Goal: Information Seeking & Learning: Find specific fact

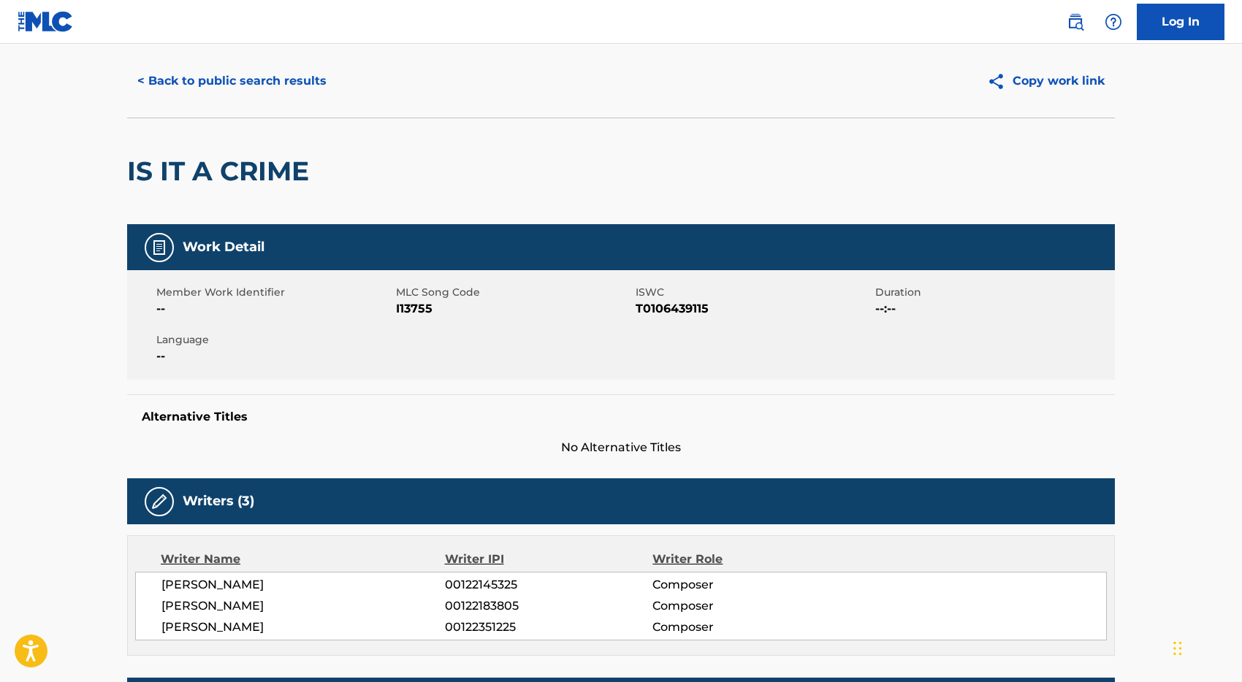
click at [266, 77] on button "< Back to public search results" at bounding box center [232, 81] width 210 height 37
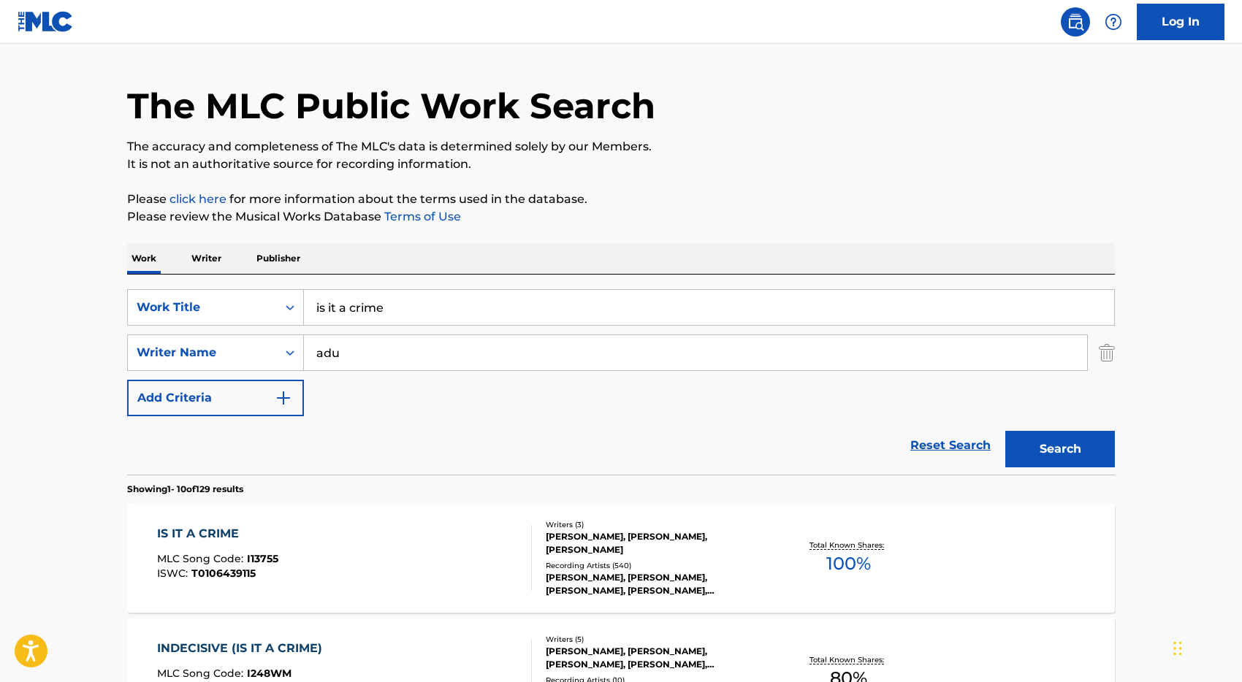
scroll to position [177, 0]
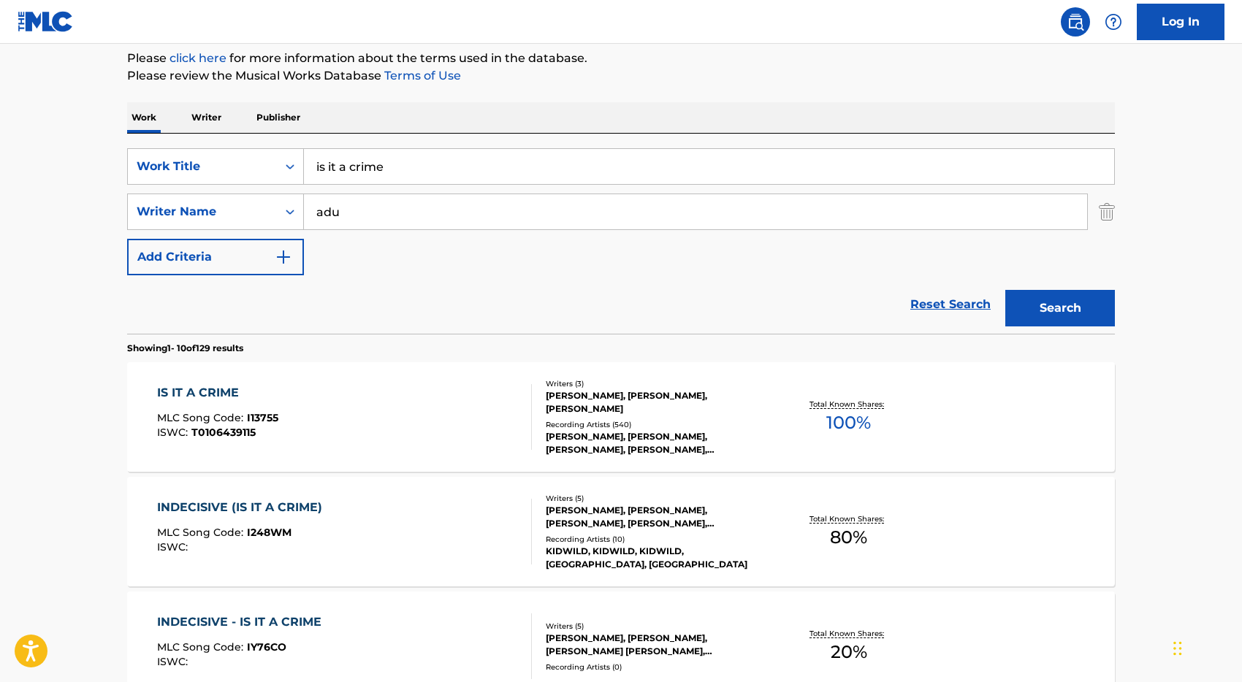
click at [447, 178] on input "is it a crime" at bounding box center [709, 166] width 810 height 35
click at [424, 168] on input "is it a crime" at bounding box center [709, 166] width 810 height 35
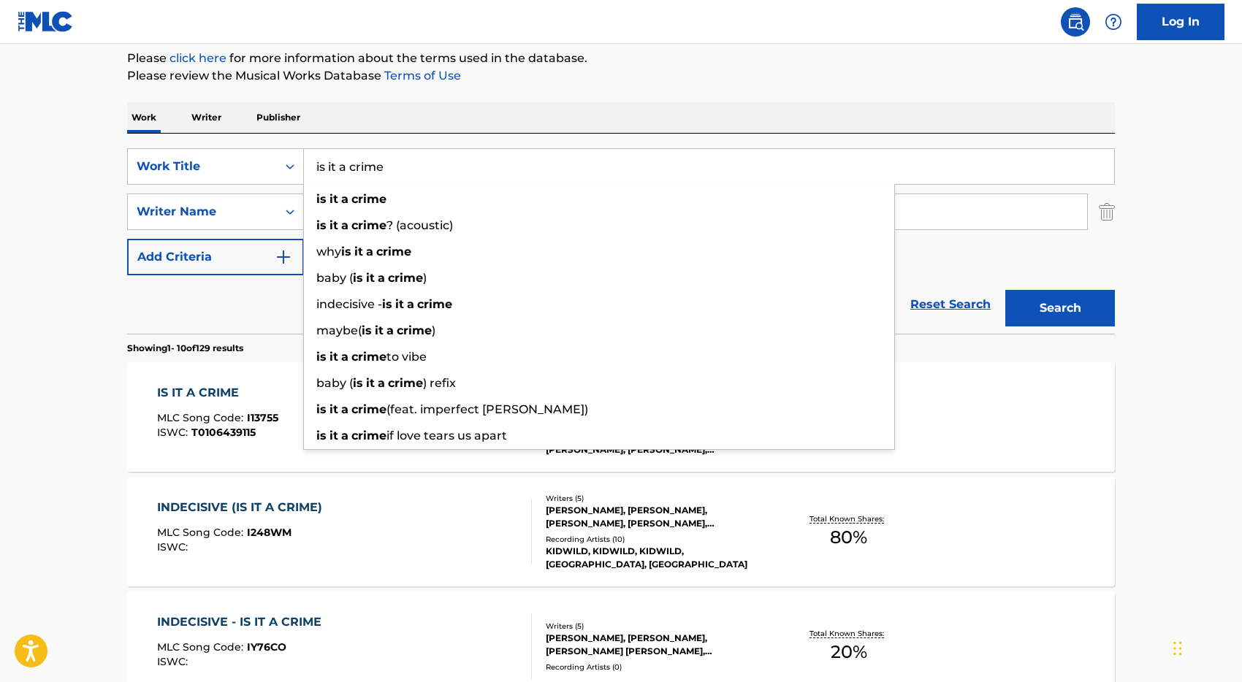
click at [424, 168] on input "is it a crime" at bounding box center [709, 166] width 810 height 35
click at [424, 167] on input "is it a crime" at bounding box center [709, 166] width 810 height 35
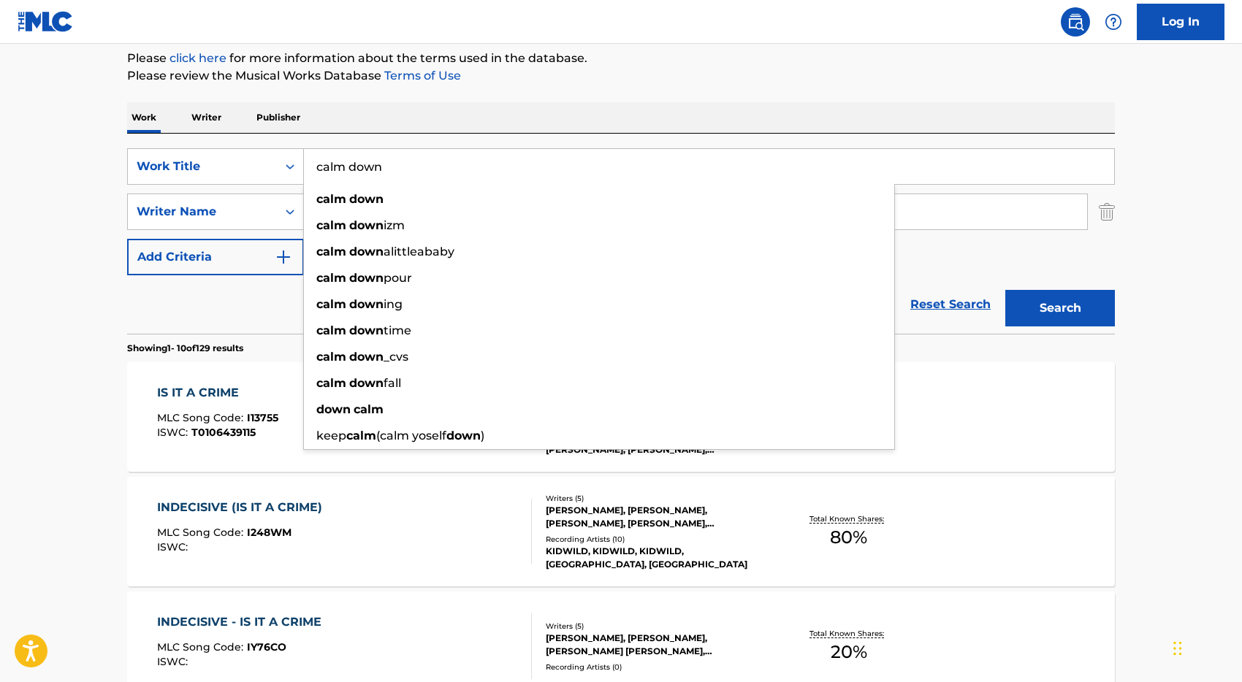
type input "calm down"
click at [264, 288] on div "Reset Search Search" at bounding box center [620, 304] width 987 height 58
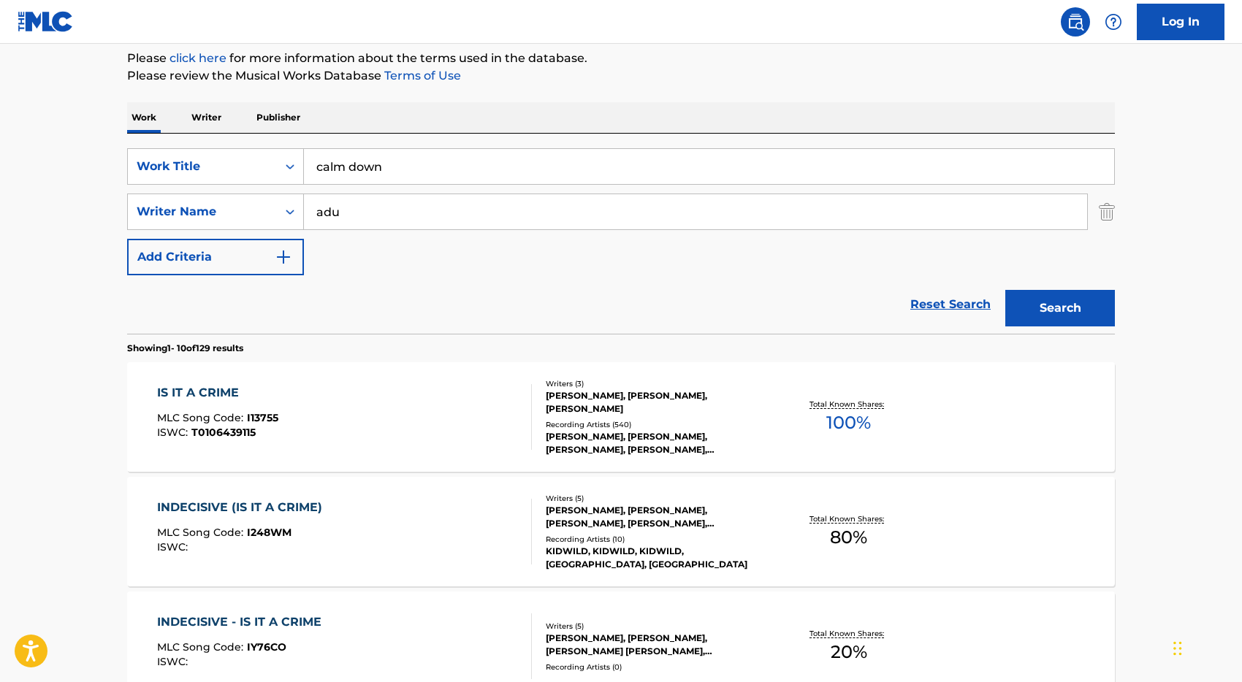
click at [398, 211] on input "adu" at bounding box center [695, 211] width 783 height 35
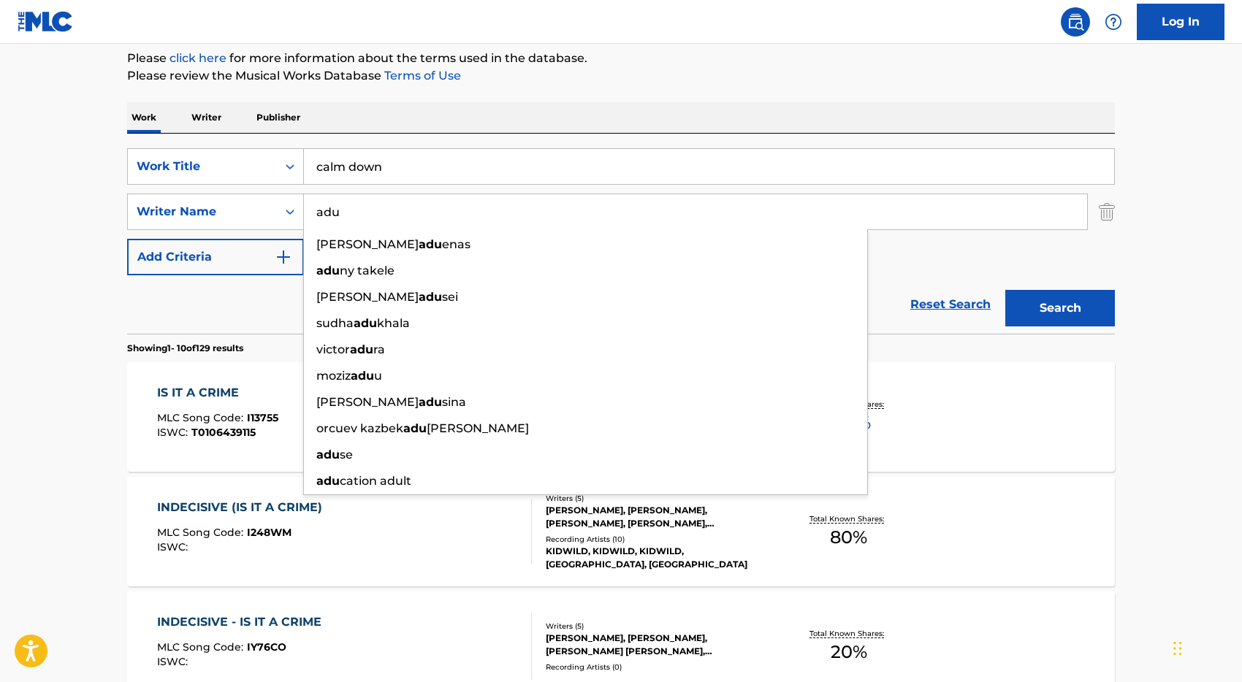
click at [398, 211] on input "adu" at bounding box center [695, 211] width 783 height 35
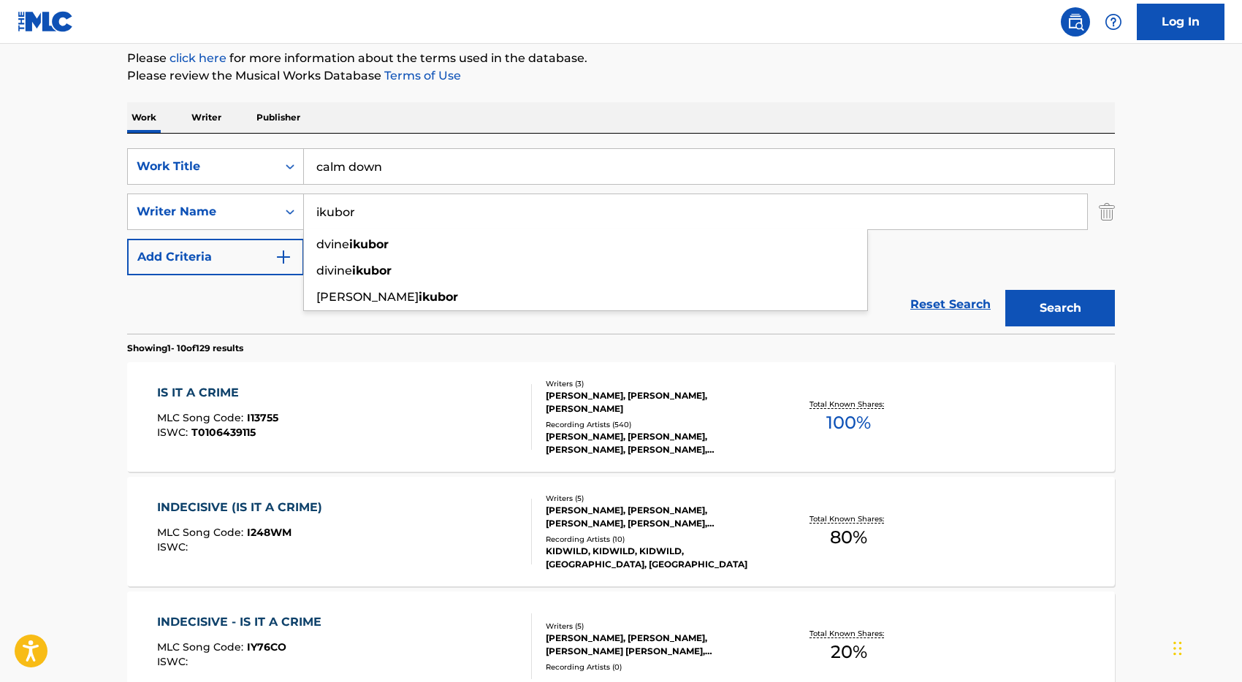
type input "ikubor"
click at [1005, 290] on button "Search" at bounding box center [1060, 308] width 110 height 37
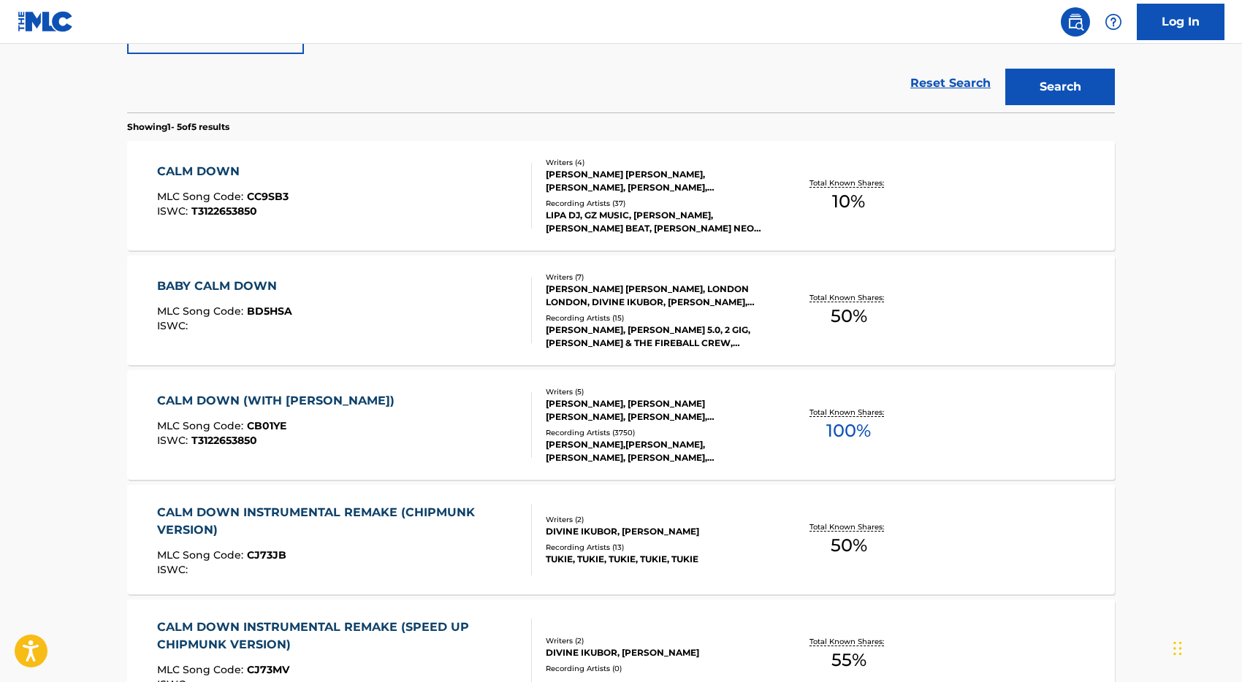
scroll to position [402, 0]
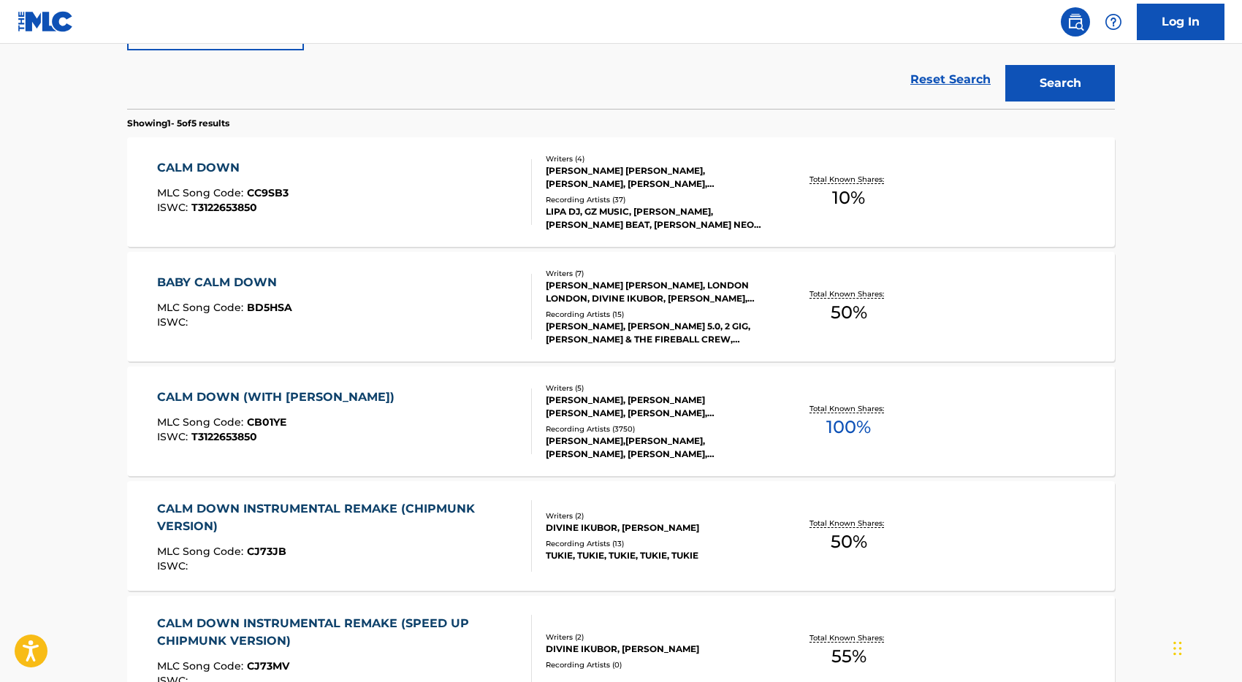
click at [441, 188] on div "CALM DOWN MLC Song Code : CC9SB3 ISWC : T3122653850" at bounding box center [344, 192] width 375 height 66
